Goal: Use online tool/utility: Utilize a website feature to perform a specific function

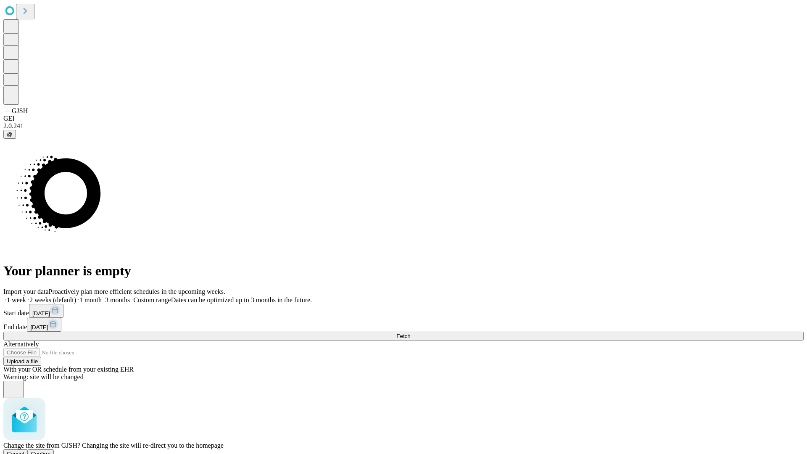
click at [51, 450] on span "Confirm" at bounding box center [41, 453] width 20 height 6
click at [76, 296] on label "2 weeks (default)" at bounding box center [51, 299] width 50 height 7
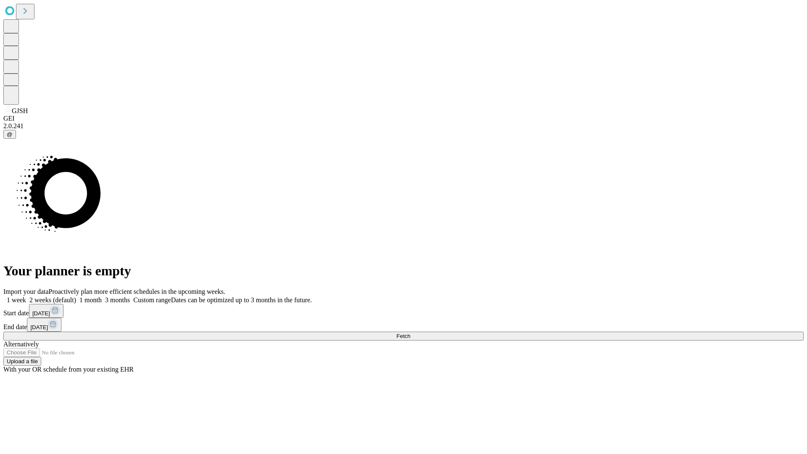
click at [410, 333] on span "Fetch" at bounding box center [403, 336] width 14 height 6
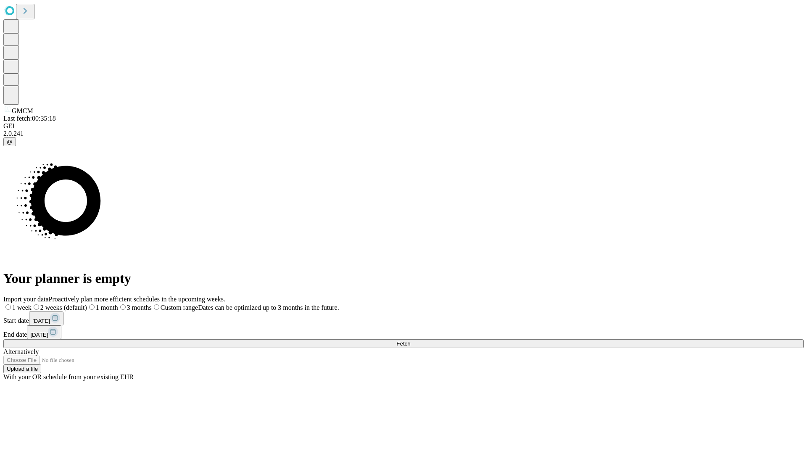
click at [410, 340] on span "Fetch" at bounding box center [403, 343] width 14 height 6
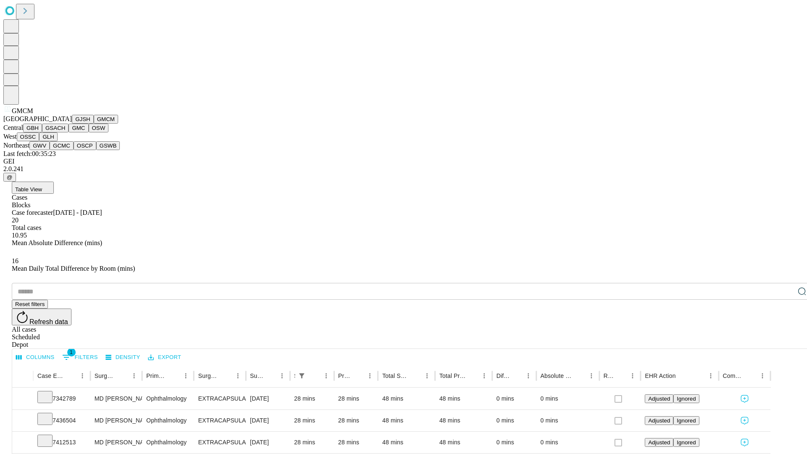
click at [42, 132] on button "GBH" at bounding box center [32, 128] width 19 height 9
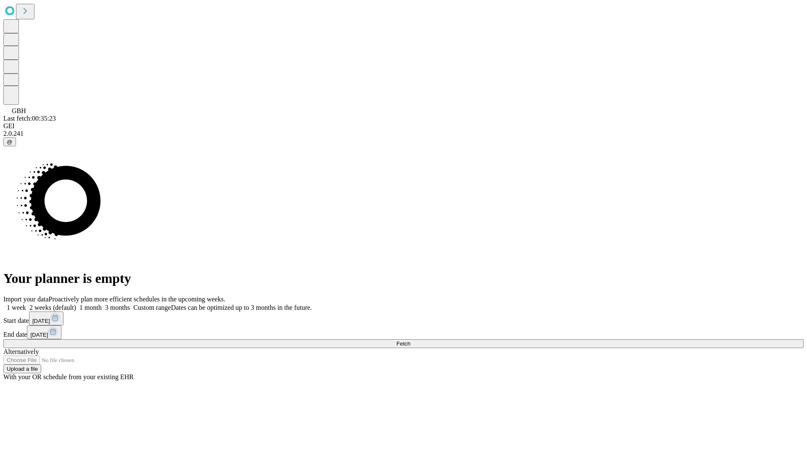
click at [76, 304] on label "2 weeks (default)" at bounding box center [51, 307] width 50 height 7
click at [410, 340] on span "Fetch" at bounding box center [403, 343] width 14 height 6
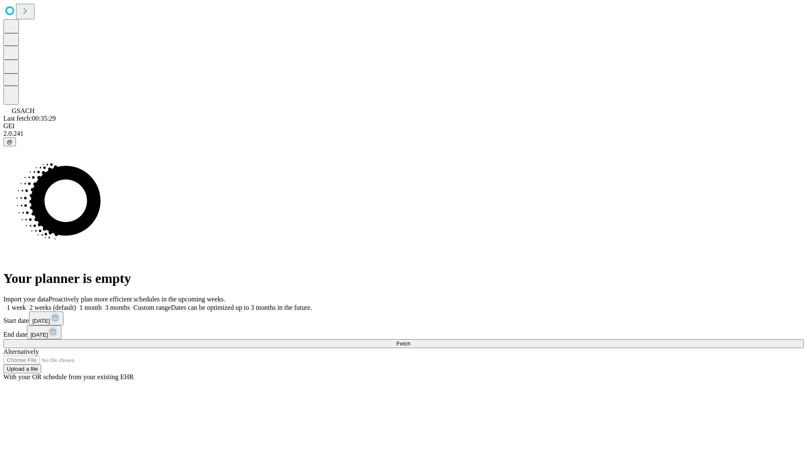
click at [76, 304] on label "2 weeks (default)" at bounding box center [51, 307] width 50 height 7
click at [410, 340] on span "Fetch" at bounding box center [403, 343] width 14 height 6
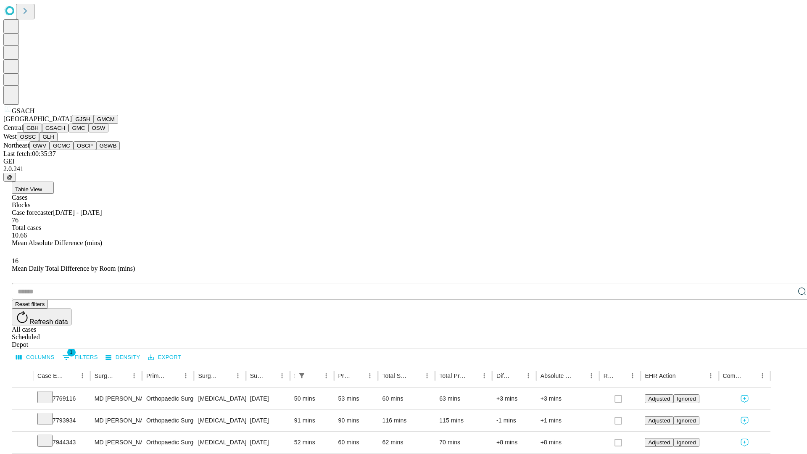
click at [68, 132] on button "GMC" at bounding box center [78, 128] width 20 height 9
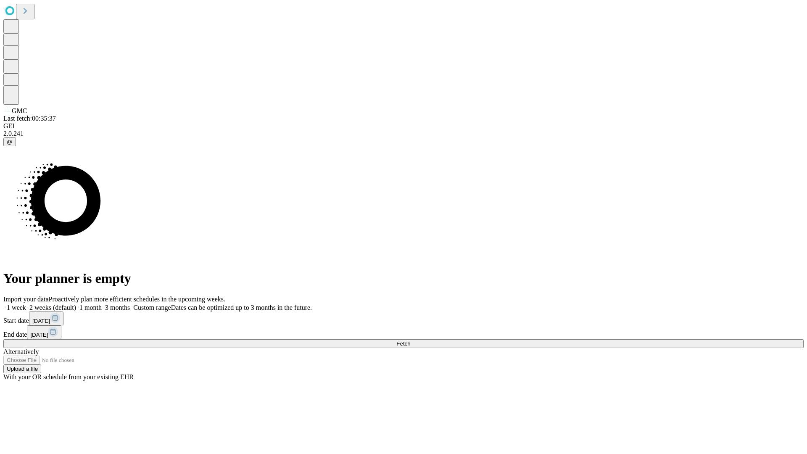
click at [76, 304] on label "2 weeks (default)" at bounding box center [51, 307] width 50 height 7
click at [410, 340] on span "Fetch" at bounding box center [403, 343] width 14 height 6
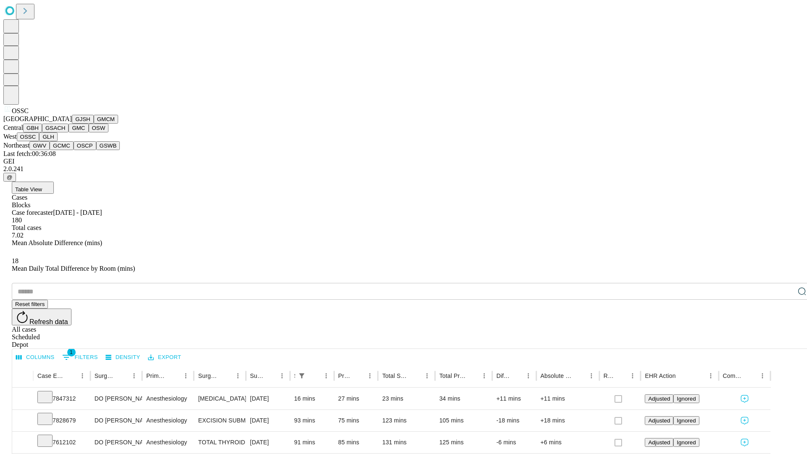
click at [57, 141] on button "GLH" at bounding box center [48, 136] width 18 height 9
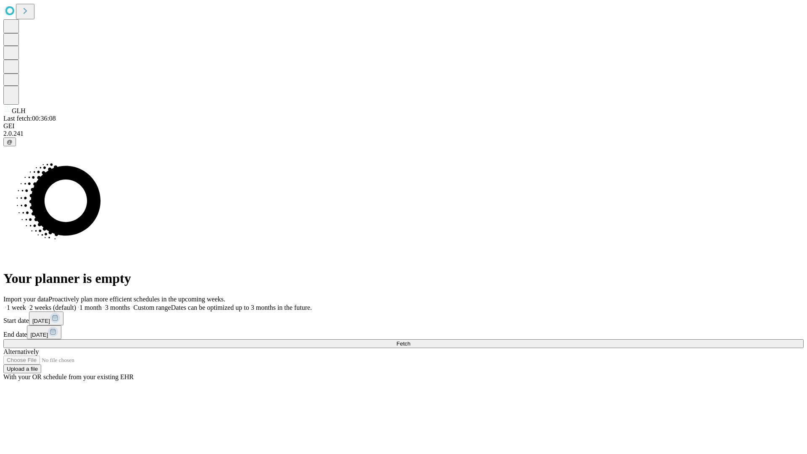
click at [76, 304] on label "2 weeks (default)" at bounding box center [51, 307] width 50 height 7
click at [410, 340] on span "Fetch" at bounding box center [403, 343] width 14 height 6
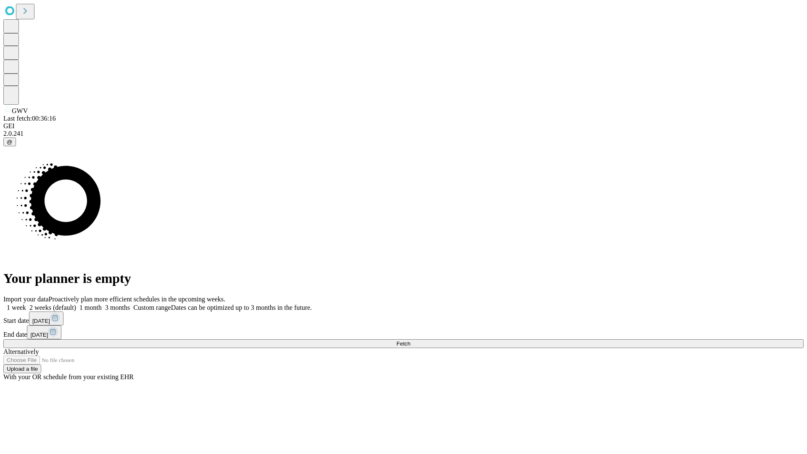
click at [76, 304] on label "2 weeks (default)" at bounding box center [51, 307] width 50 height 7
click at [410, 340] on span "Fetch" at bounding box center [403, 343] width 14 height 6
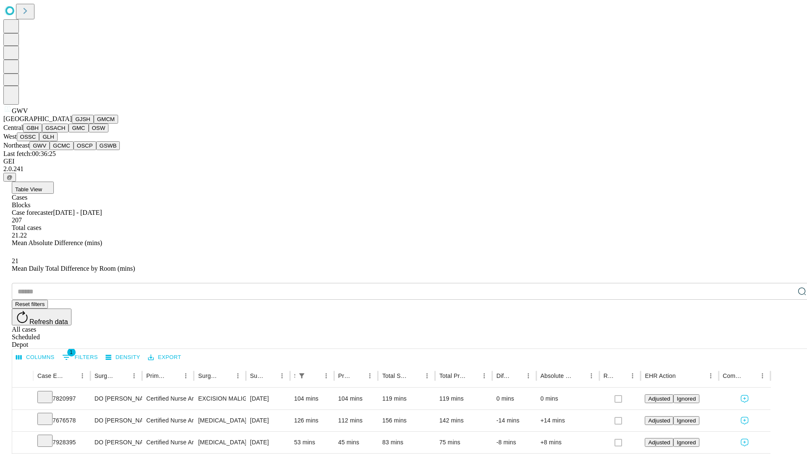
click at [65, 150] on button "GCMC" at bounding box center [62, 145] width 24 height 9
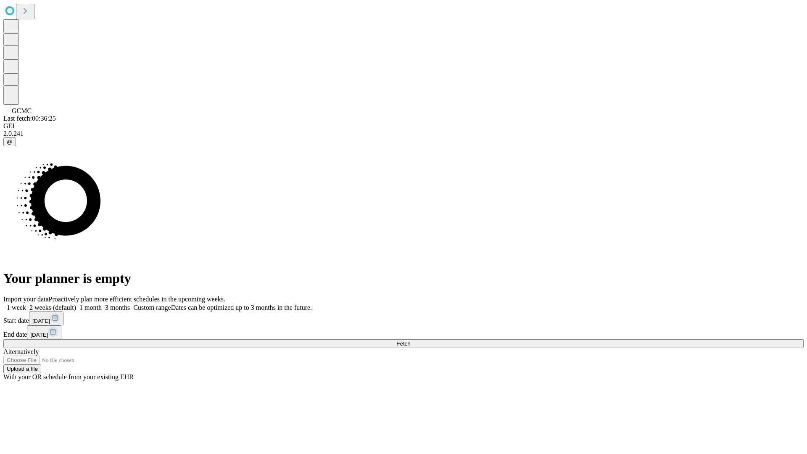
click at [76, 304] on label "2 weeks (default)" at bounding box center [51, 307] width 50 height 7
click at [410, 340] on span "Fetch" at bounding box center [403, 343] width 14 height 6
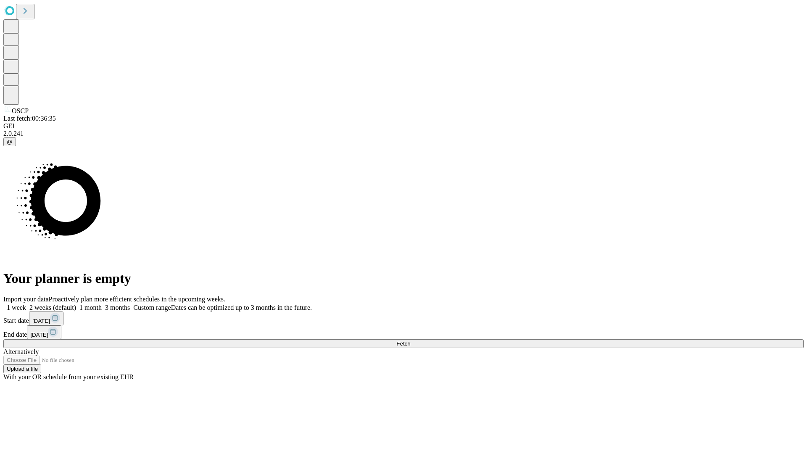
click at [76, 304] on label "2 weeks (default)" at bounding box center [51, 307] width 50 height 7
click at [410, 340] on span "Fetch" at bounding box center [403, 343] width 14 height 6
